Goal: Connect with others: Connect with others

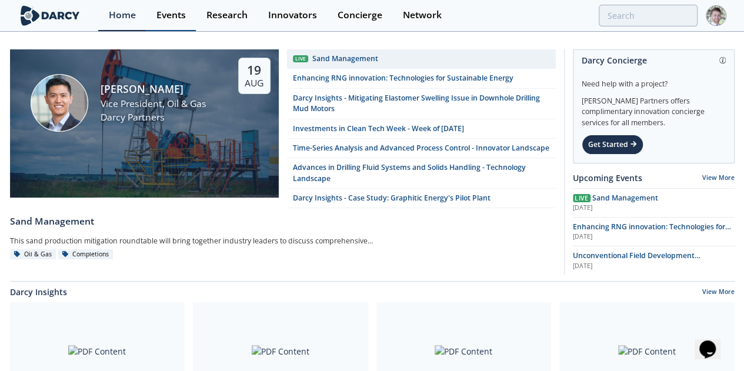
click at [165, 17] on div "Events" at bounding box center [171, 15] width 29 height 9
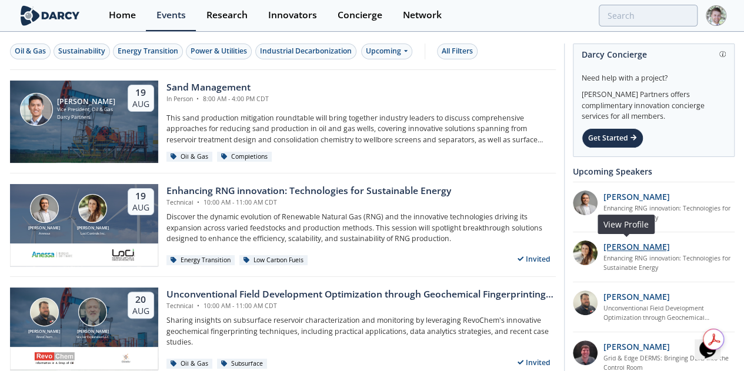
click at [608, 247] on p "[PERSON_NAME]" at bounding box center [637, 247] width 66 height 12
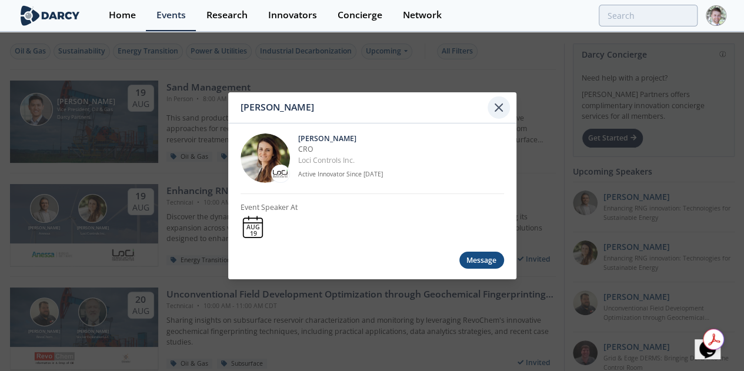
click at [498, 114] on icon at bounding box center [499, 107] width 14 height 14
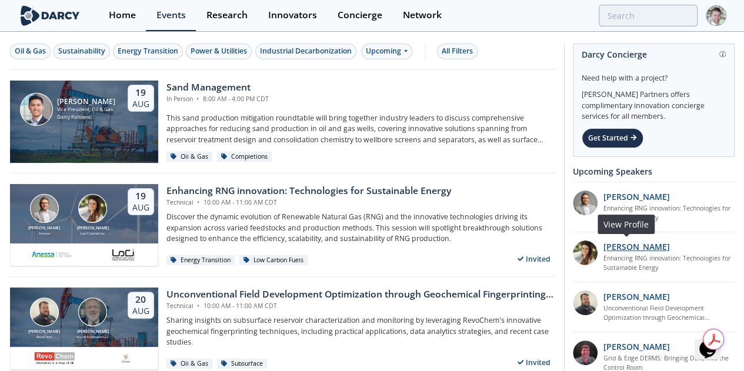
click at [628, 247] on p "[PERSON_NAME]" at bounding box center [637, 247] width 66 height 12
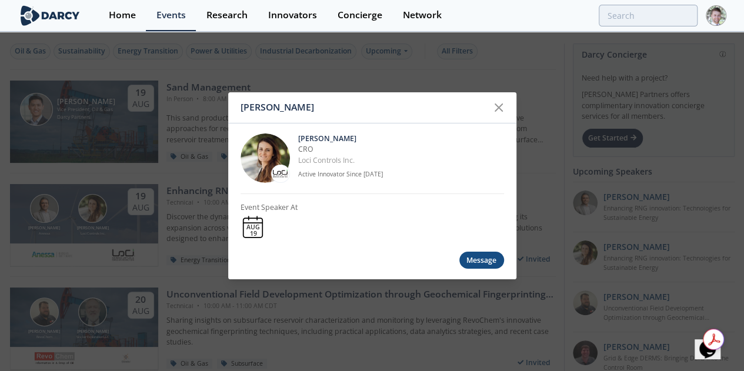
click at [255, 156] on img at bounding box center [265, 158] width 49 height 49
click at [484, 261] on div "Message" at bounding box center [482, 260] width 45 height 17
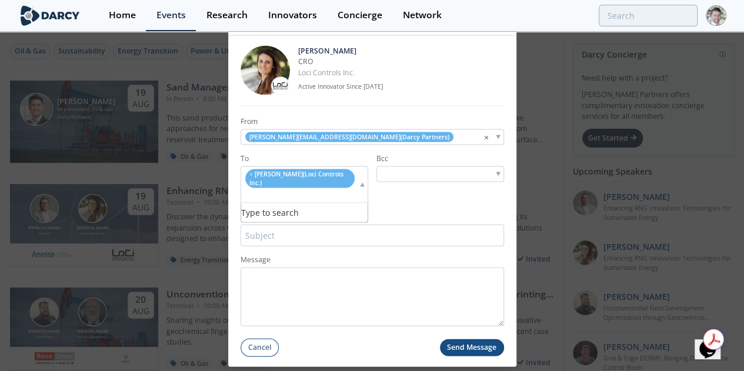
click at [303, 178] on span "[PERSON_NAME] ( Loci Controls Inc. )" at bounding box center [296, 178] width 94 height 17
click at [154, 67] on div "[PERSON_NAME] [PERSON_NAME] CRO Loci Controls Inc. Active Innovator Since [DATE…" at bounding box center [372, 185] width 744 height 371
